Goal: Navigation & Orientation: Find specific page/section

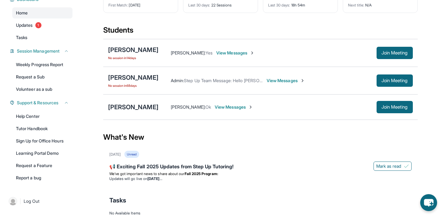
scroll to position [50, 0]
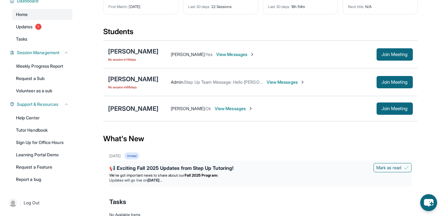
click at [171, 168] on div "📢 Exciting Fall 2025 Updates from Step Up Tutoring!" at bounding box center [260, 168] width 302 height 9
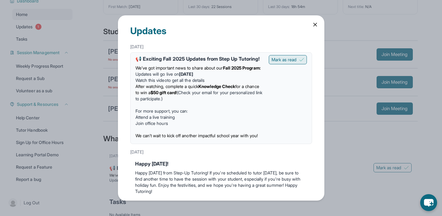
click at [295, 59] on span "Mark as read" at bounding box center [284, 60] width 25 height 6
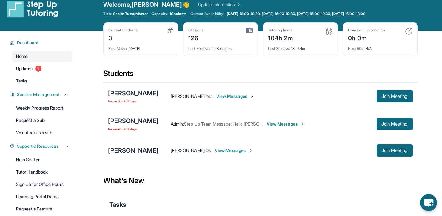
scroll to position [4, 0]
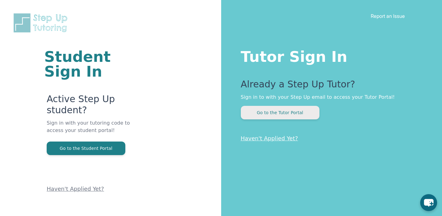
click at [302, 112] on button "Go to the Tutor Portal" at bounding box center [280, 113] width 79 height 14
